Goal: Task Accomplishment & Management: Use online tool/utility

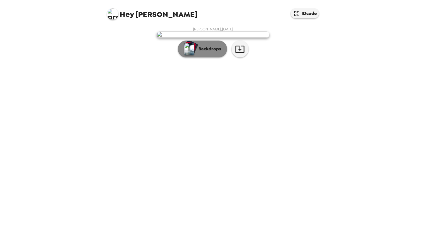
click at [216, 52] on p "Backdrops" at bounding box center [209, 49] width 26 height 7
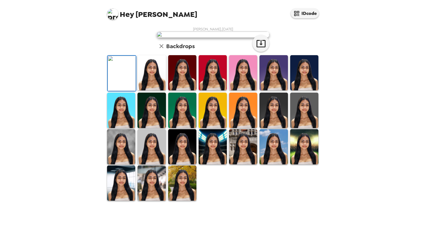
scroll to position [88, 0]
click at [185, 90] on img at bounding box center [182, 72] width 28 height 35
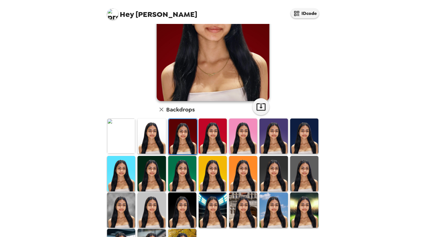
scroll to position [77, 0]
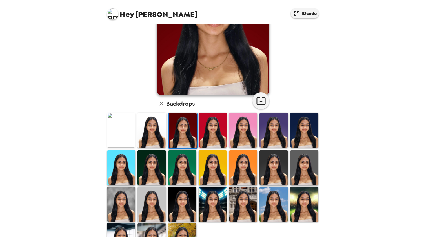
click at [297, 130] on img at bounding box center [304, 130] width 28 height 35
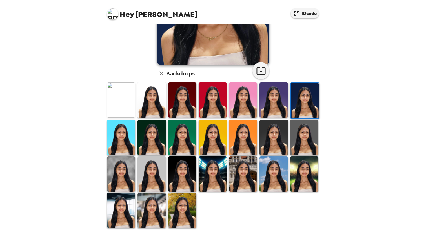
scroll to position [107, 0]
click at [152, 213] on img at bounding box center [152, 210] width 28 height 35
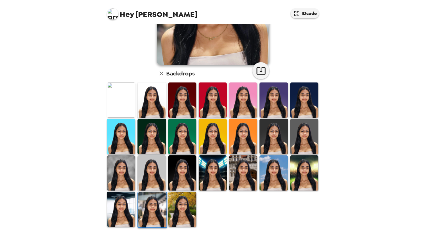
click at [126, 171] on img at bounding box center [121, 173] width 28 height 35
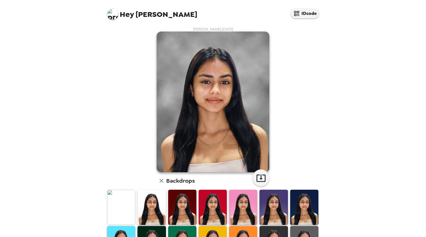
scroll to position [1, 0]
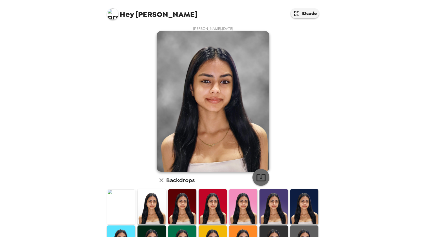
click at [261, 173] on icon "button" at bounding box center [261, 178] width 10 height 10
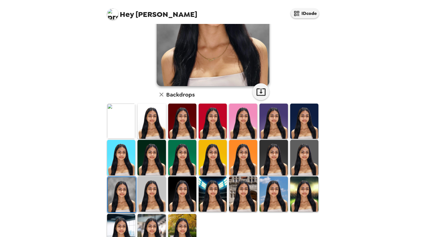
scroll to position [94, 0]
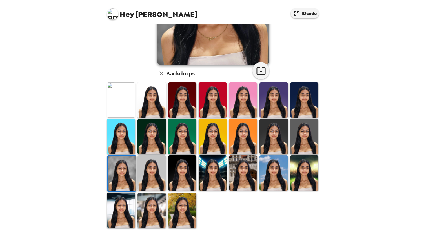
click at [149, 217] on img at bounding box center [152, 210] width 28 height 35
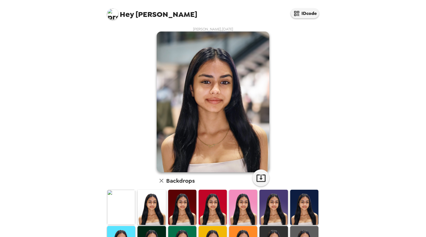
scroll to position [0, 0]
click at [258, 176] on icon "button" at bounding box center [261, 178] width 10 height 10
click at [392, 75] on div "Hey Sia IDcode [PERSON_NAME] , [DATE] Backdrops" at bounding box center [213, 118] width 426 height 237
